Goal: Task Accomplishment & Management: Use online tool/utility

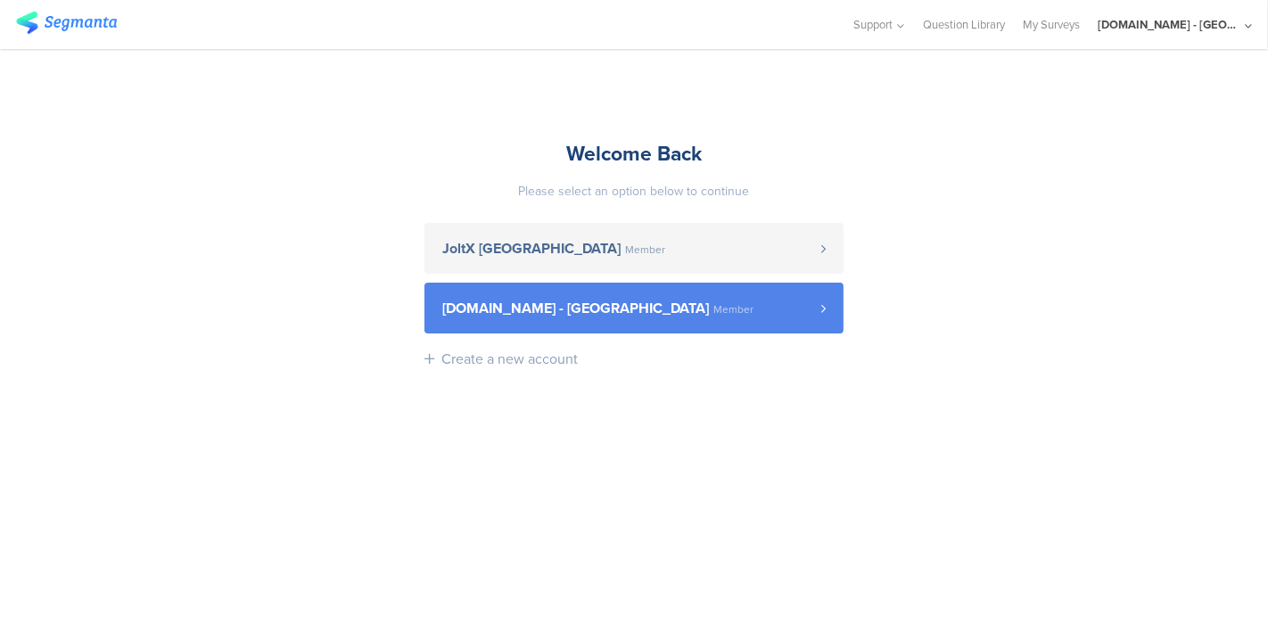
click at [585, 298] on link "Youtil.ro - Romania Member" at bounding box center [633, 308] width 419 height 51
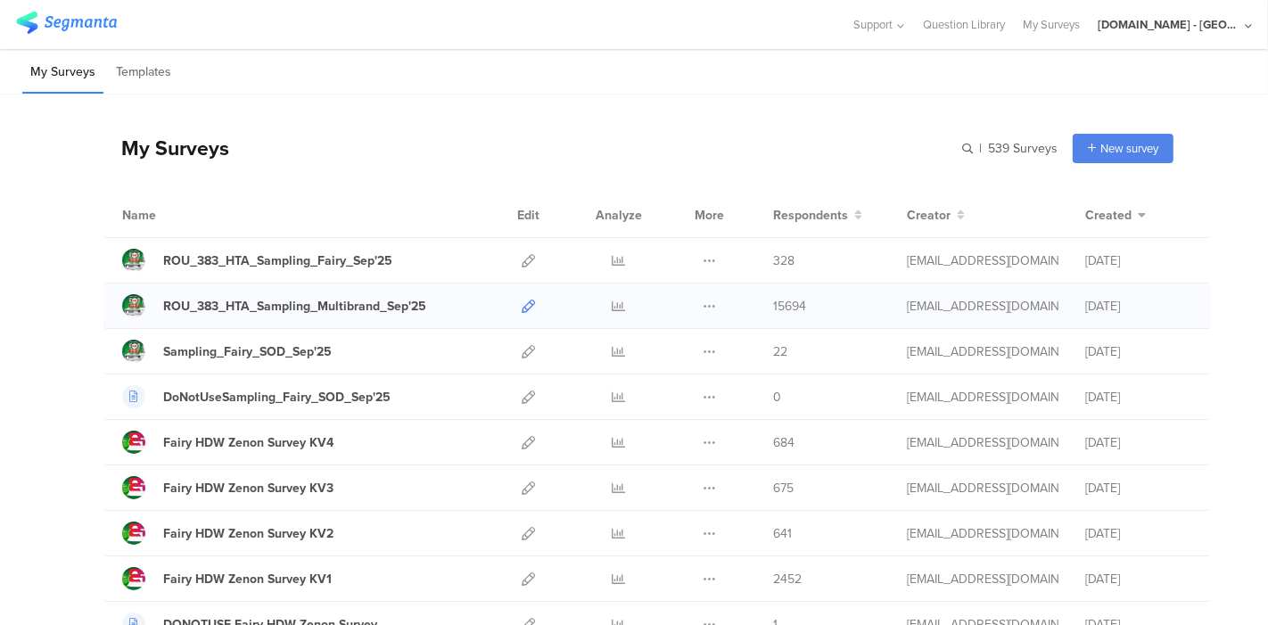
click at [521, 304] on icon at bounding box center [527, 306] width 13 height 13
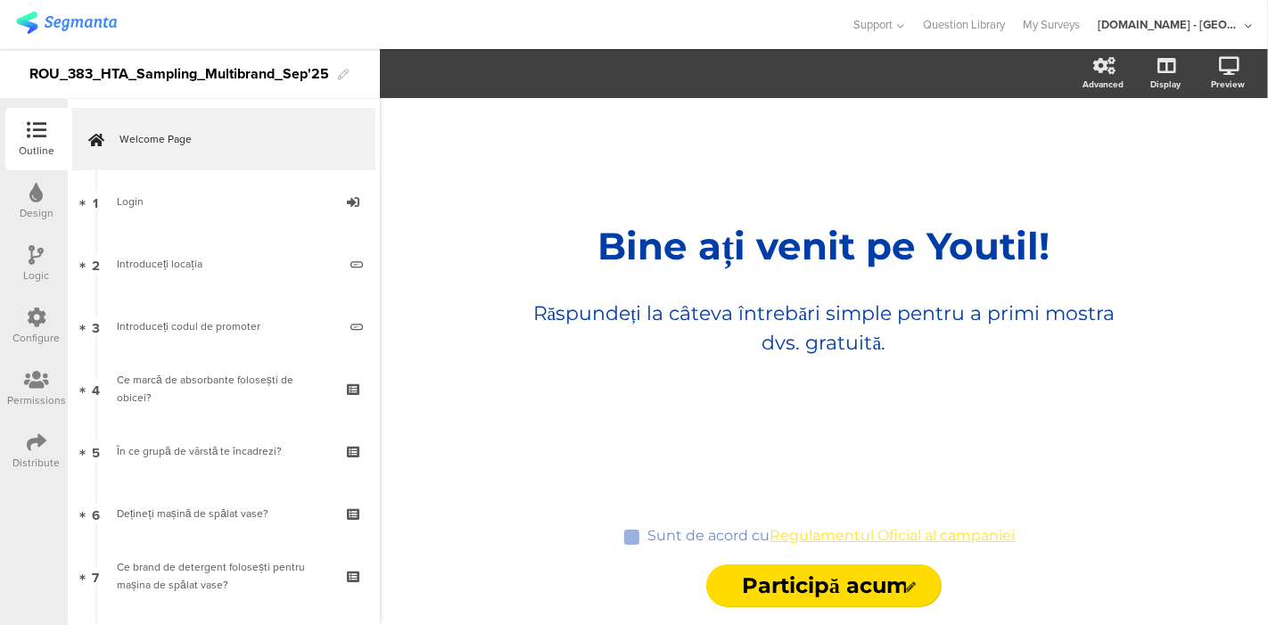
click at [33, 323] on icon at bounding box center [37, 318] width 20 height 20
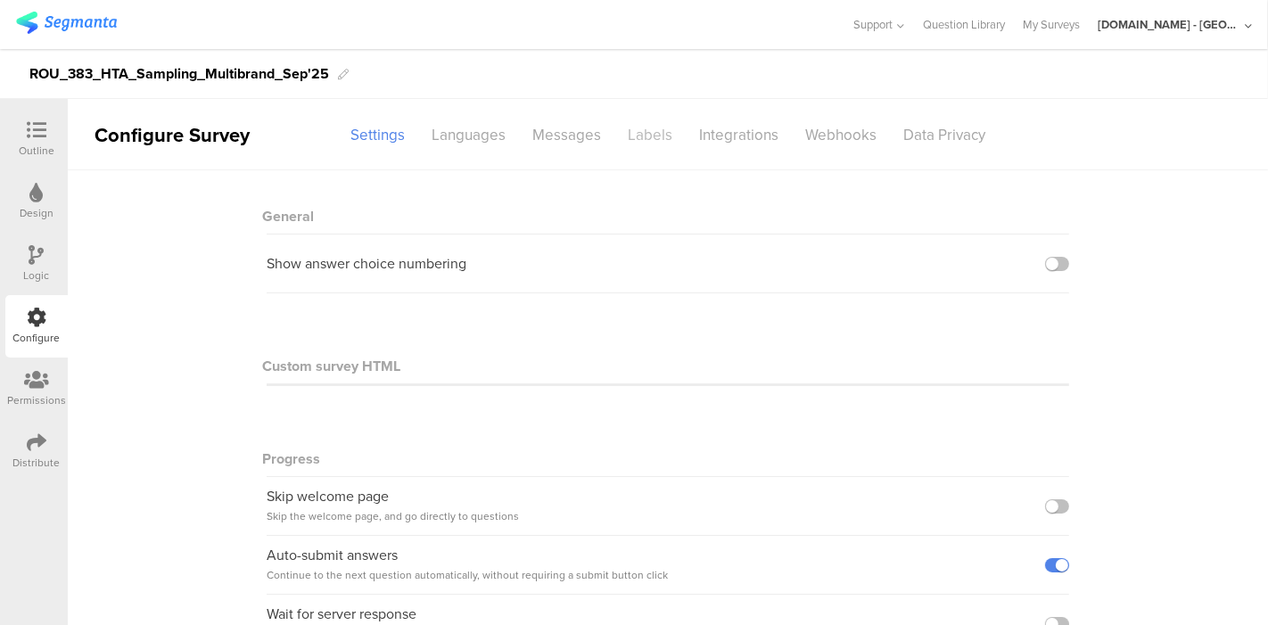
click at [637, 135] on div "Labels" at bounding box center [649, 134] width 71 height 31
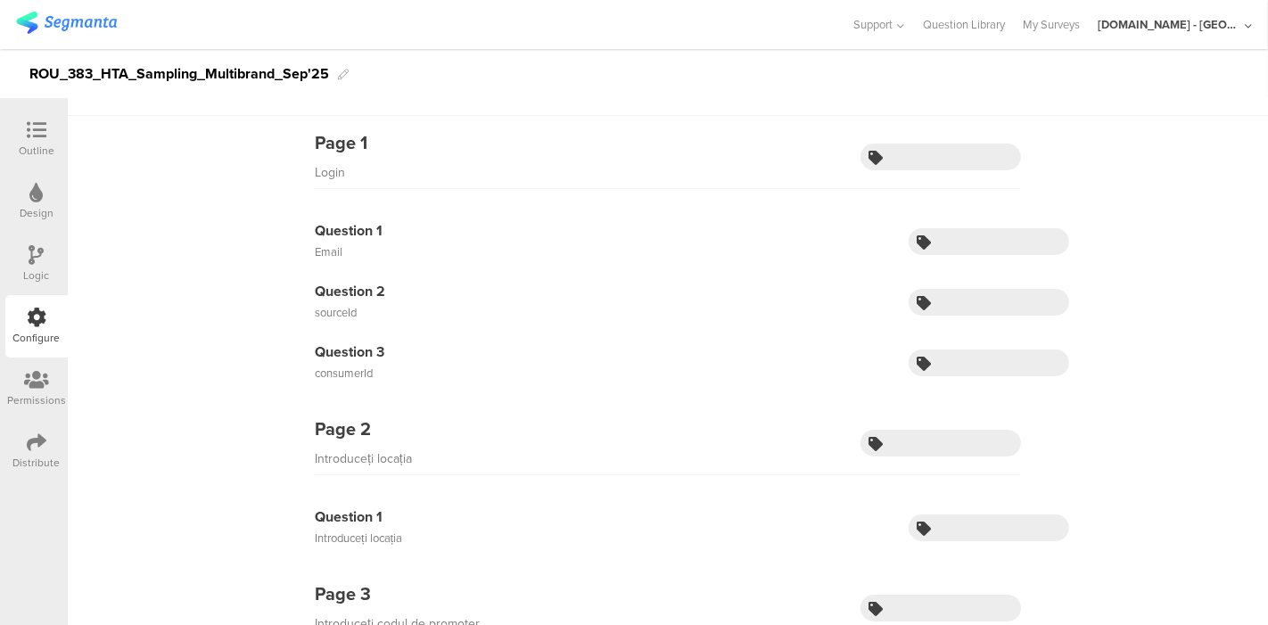
scroll to position [28, 0]
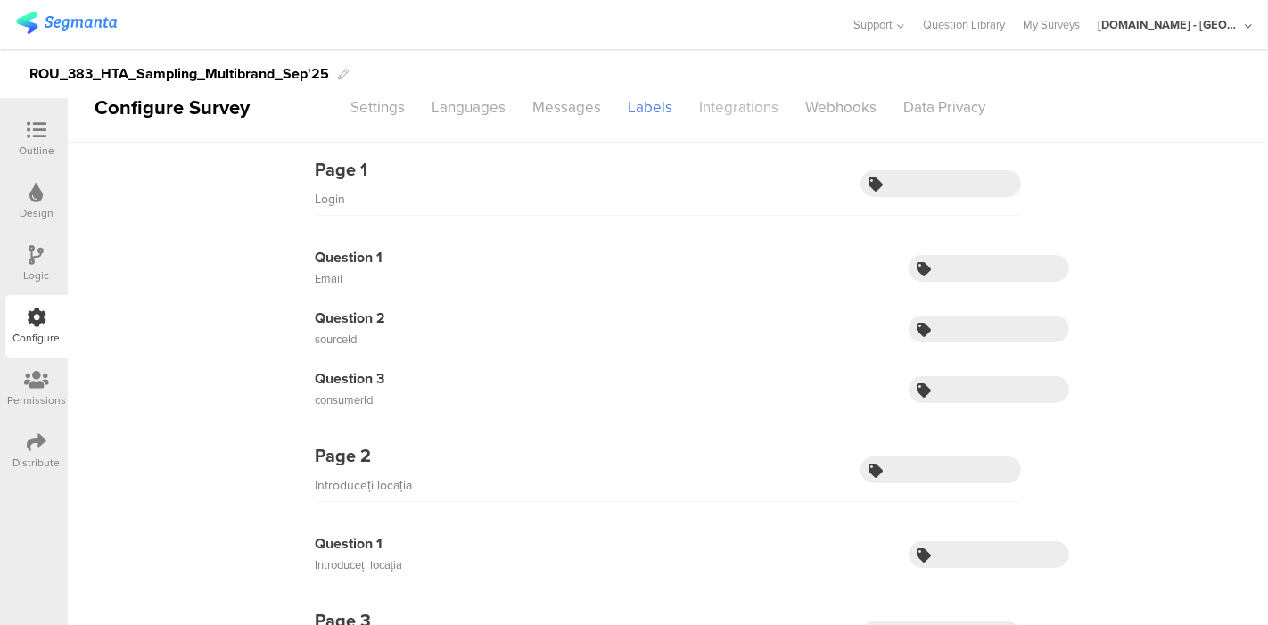
click at [717, 111] on div "Integrations" at bounding box center [738, 107] width 106 height 31
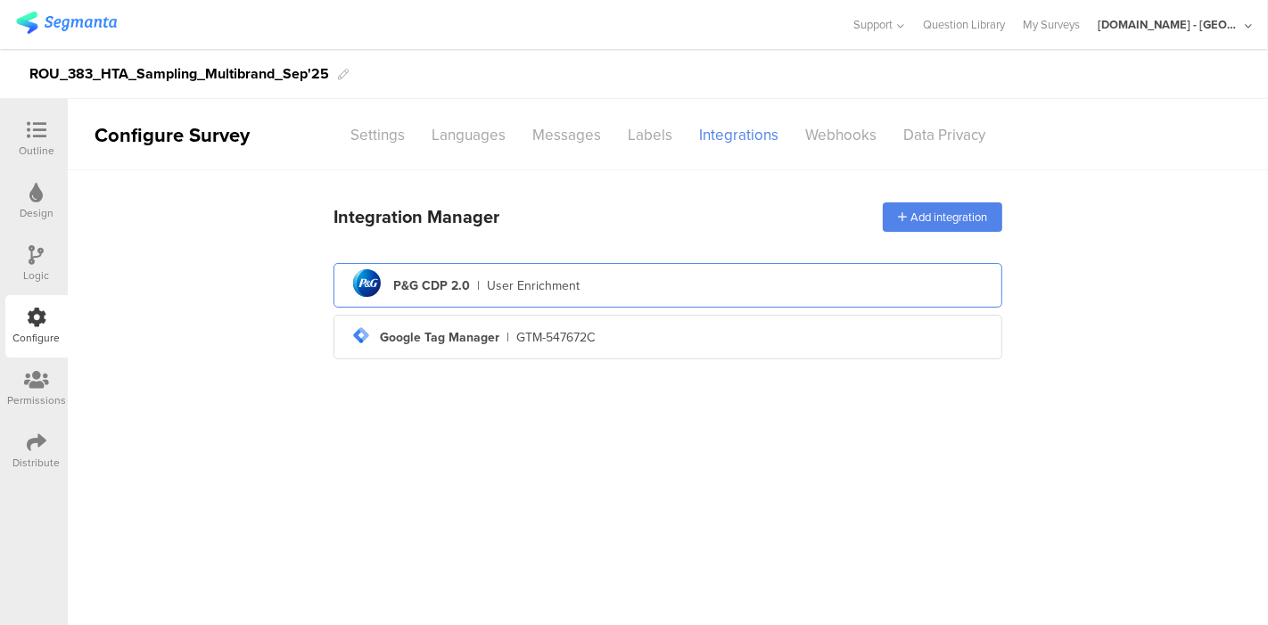
click at [487, 286] on div "User Enrichment" at bounding box center [533, 285] width 93 height 19
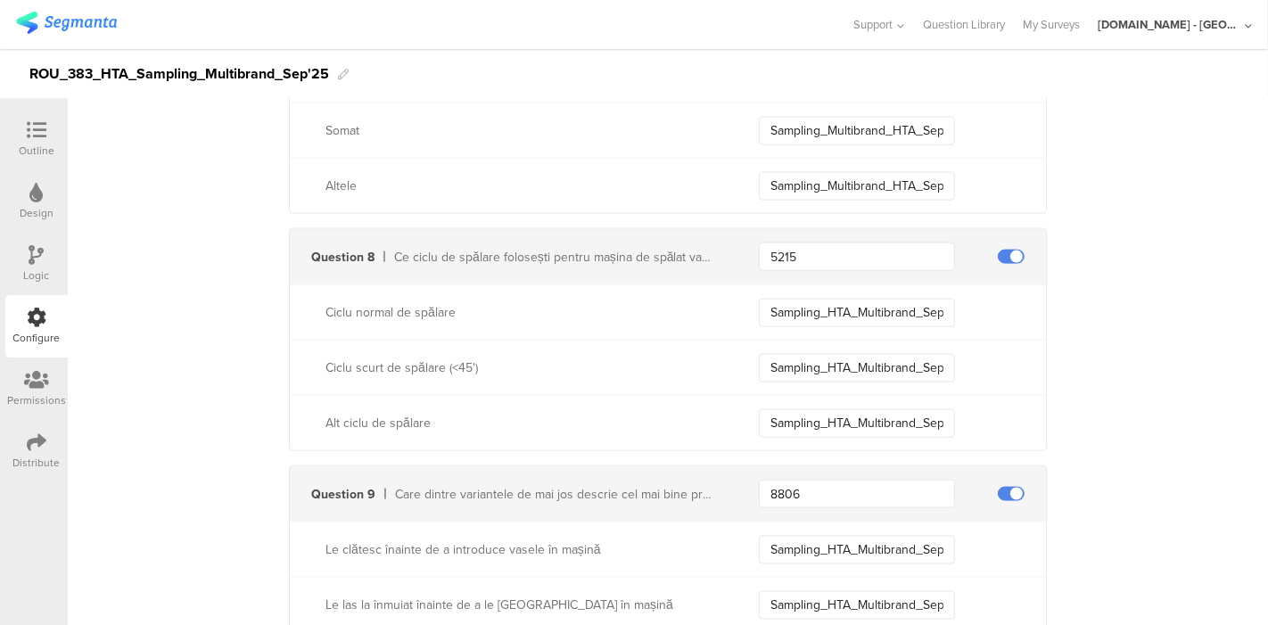
scroll to position [2037, 0]
